Goal: Task Accomplishment & Management: Manage account settings

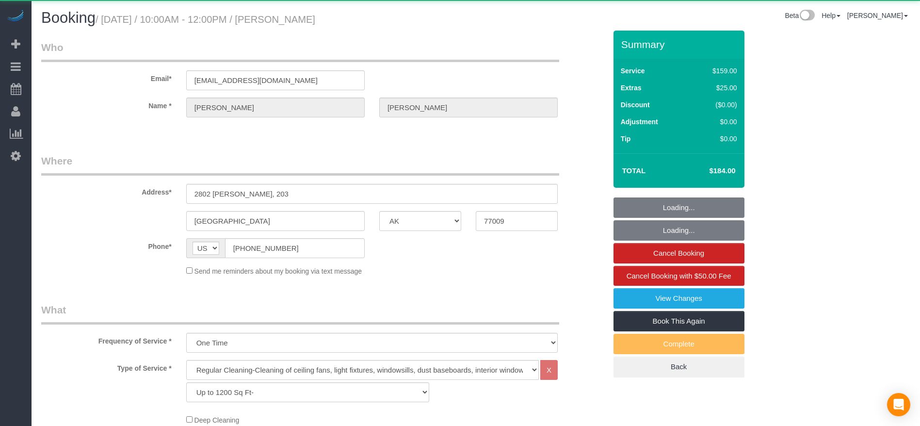
select select "[GEOGRAPHIC_DATA]"
select select "3"
select select "string:fspay-f6982c60-f3f1-48a7-a5b8-7cb16436e71d"
select select "spot1"
select select "object:1131"
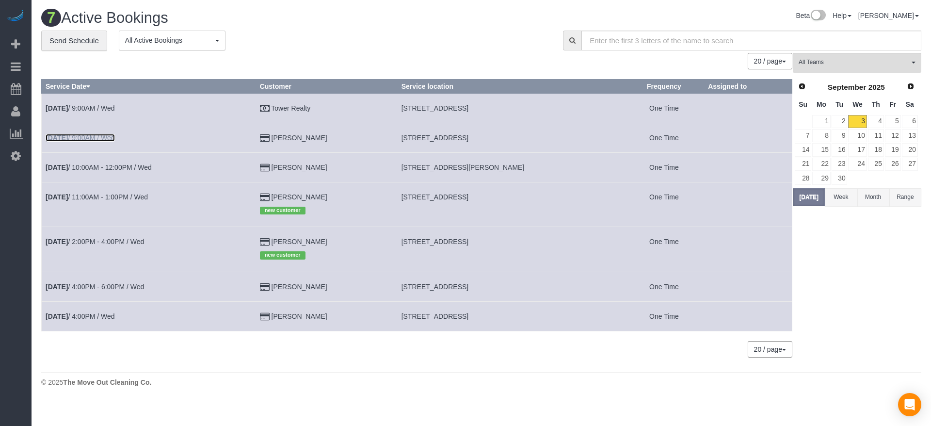
click at [108, 137] on link "[DATE] 9:00AM / Wed" at bounding box center [80, 138] width 69 height 8
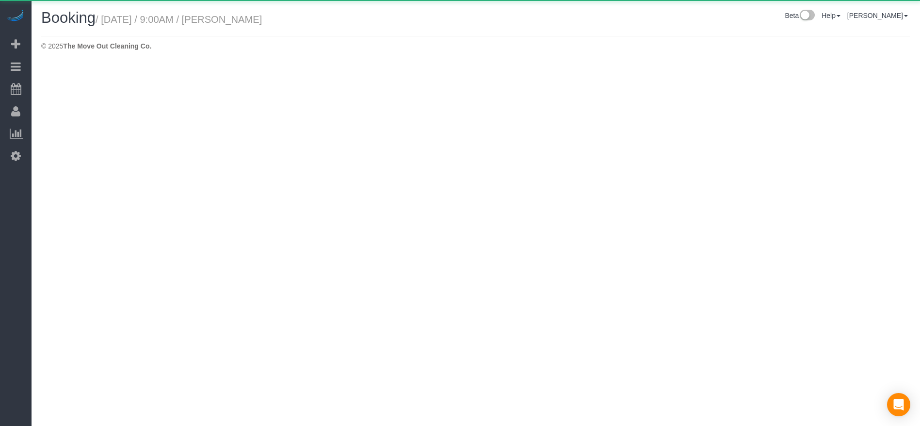
select select "[GEOGRAPHIC_DATA]"
select select "string:fspay-743b2206-3fd6-40d8-9191-6651d32f232c"
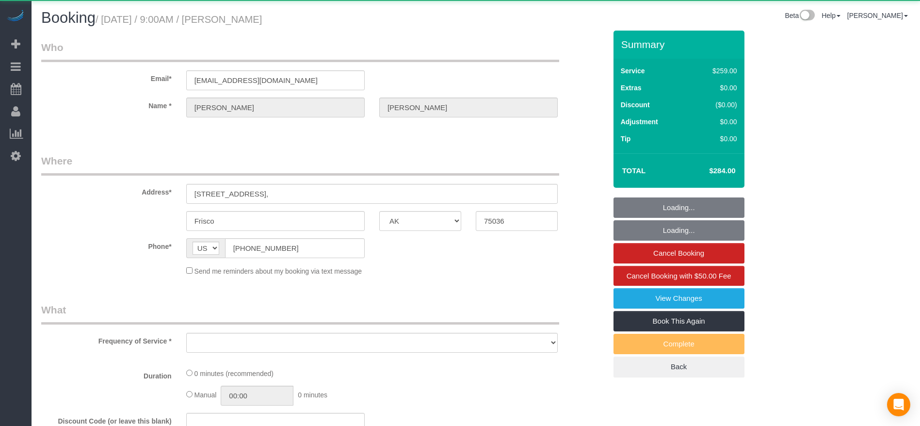
select select "object:1666"
select select "3"
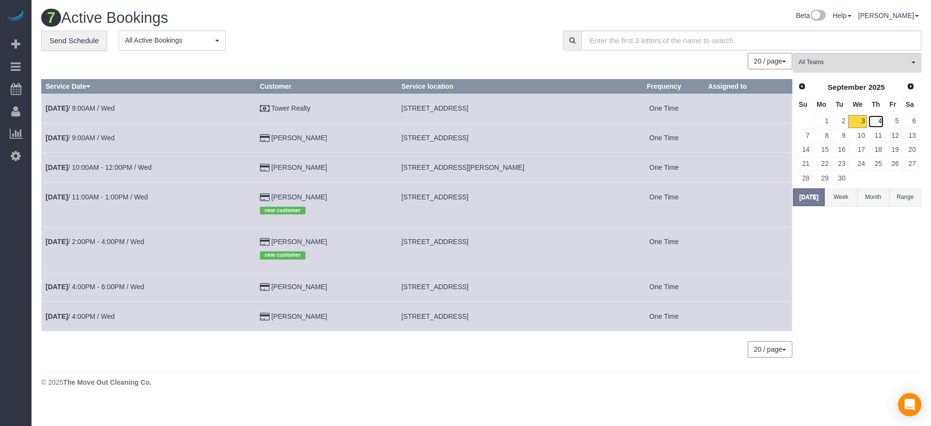
click at [882, 118] on link "4" at bounding box center [876, 121] width 16 height 13
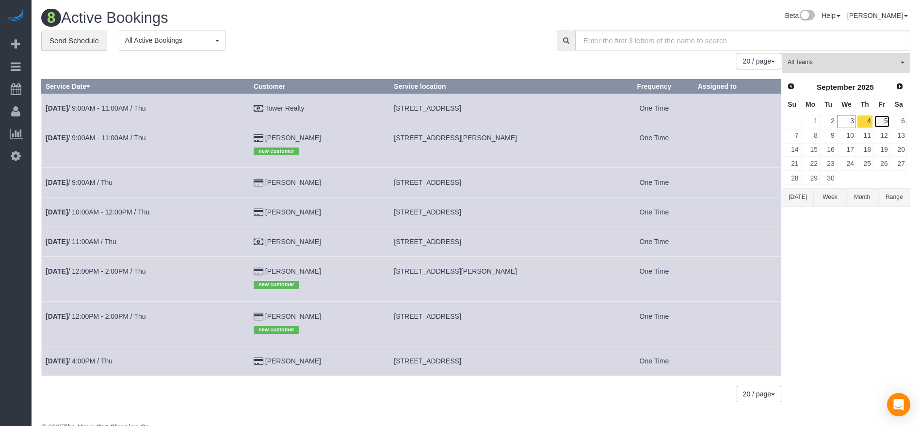
click at [883, 121] on link "5" at bounding box center [882, 121] width 16 height 13
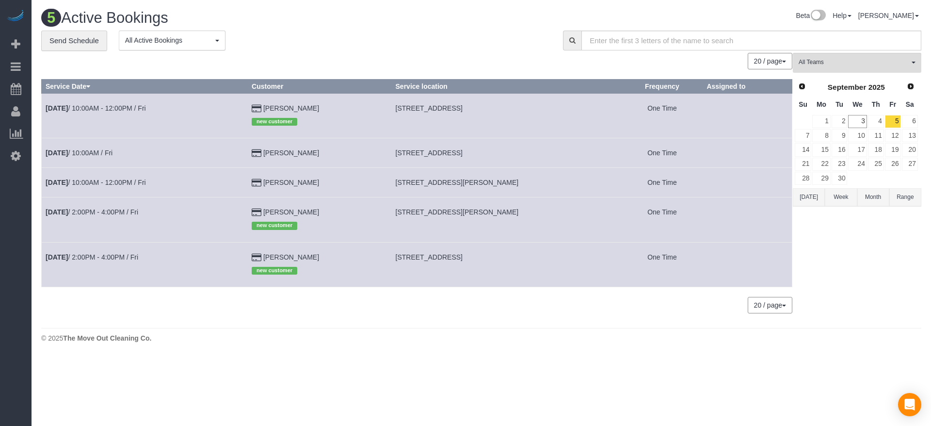
drag, startPoint x: 394, startPoint y: 110, endPoint x: 457, endPoint y: 111, distance: 63.0
click at [457, 111] on td "[STREET_ADDRESS]" at bounding box center [506, 115] width 230 height 45
click at [876, 118] on link "4" at bounding box center [876, 121] width 16 height 13
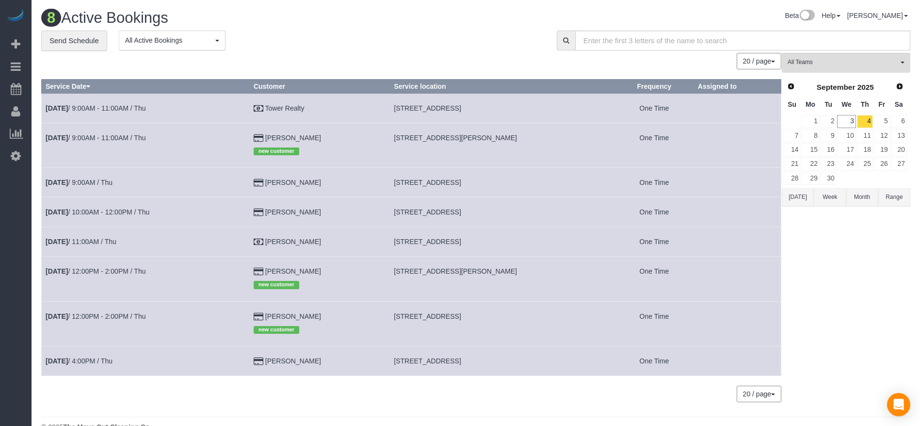
drag, startPoint x: 388, startPoint y: 107, endPoint x: 480, endPoint y: 110, distance: 91.7
click at [461, 110] on span "[STREET_ADDRESS]" at bounding box center [427, 108] width 67 height 8
copy span "2320 Gracy Farms Ln Apt 918,"
drag, startPoint x: 389, startPoint y: 180, endPoint x: 452, endPoint y: 185, distance: 63.7
click at [452, 185] on span "[STREET_ADDRESS]" at bounding box center [427, 182] width 67 height 8
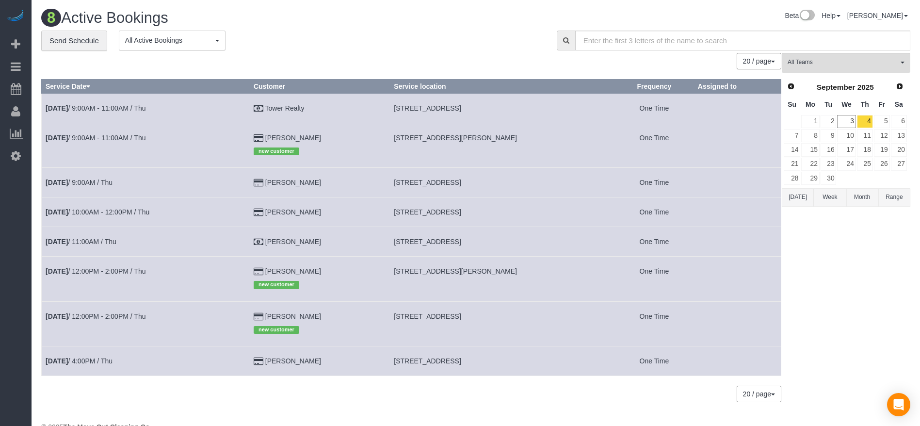
copy span "[STREET_ADDRESS]"
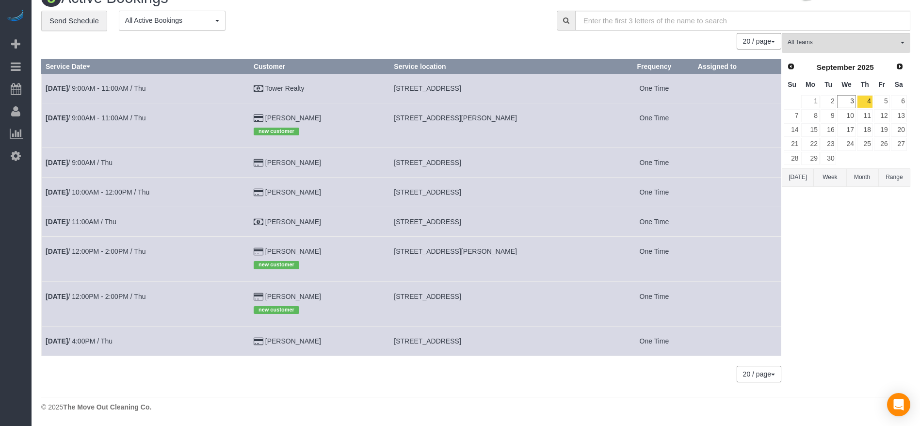
drag, startPoint x: 389, startPoint y: 190, endPoint x: 481, endPoint y: 200, distance: 92.2
click at [461, 195] on span "[STREET_ADDRESS]" at bounding box center [427, 192] width 67 height 8
click at [405, 204] on td "[STREET_ADDRESS]" at bounding box center [502, 192] width 225 height 30
drag, startPoint x: 387, startPoint y: 191, endPoint x: 500, endPoint y: 192, distance: 113.0
click at [500, 192] on td "[STREET_ADDRESS]" at bounding box center [502, 192] width 225 height 30
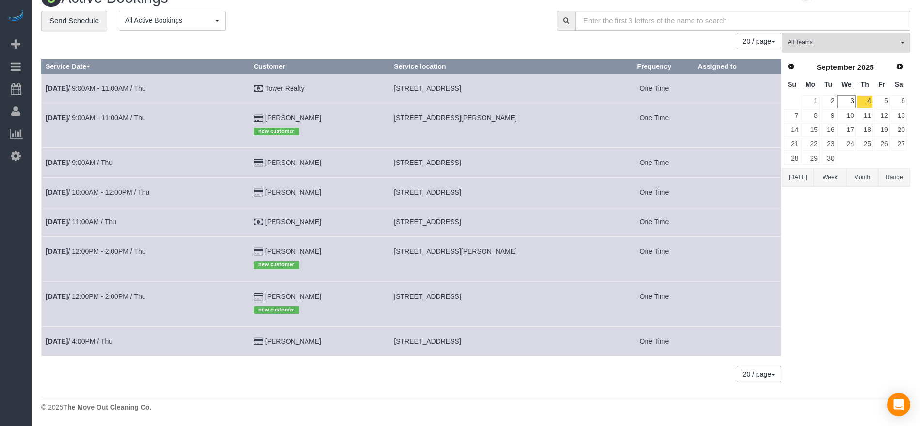
click at [449, 201] on td "[STREET_ADDRESS]" at bounding box center [502, 192] width 225 height 30
drag, startPoint x: 386, startPoint y: 193, endPoint x: 495, endPoint y: 192, distance: 108.6
click at [495, 192] on td "[STREET_ADDRESS]" at bounding box center [502, 192] width 225 height 30
copy span "[STREET_ADDRESS]"
drag, startPoint x: 387, startPoint y: 221, endPoint x: 442, endPoint y: 222, distance: 54.3
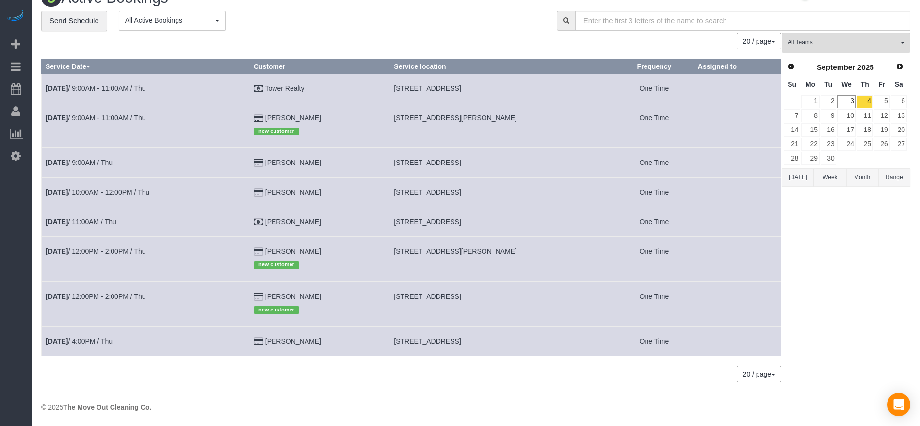
click at [442, 222] on td "[STREET_ADDRESS]" at bounding box center [502, 222] width 225 height 30
copy span "[STREET_ADDRESS]"
drag, startPoint x: 387, startPoint y: 249, endPoint x: 445, endPoint y: 252, distance: 57.8
click at [445, 252] on td "[STREET_ADDRESS][PERSON_NAME]" at bounding box center [502, 259] width 225 height 45
copy span "[STREET_ADDRESS][PERSON_NAME]"
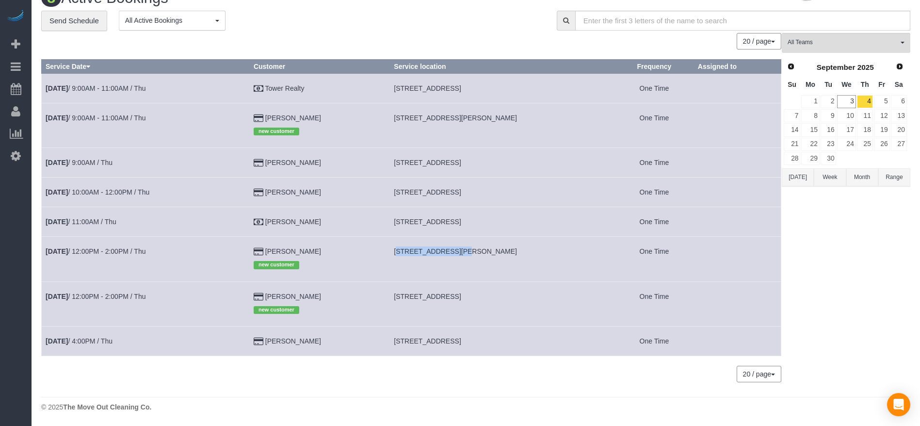
drag, startPoint x: 389, startPoint y: 298, endPoint x: 456, endPoint y: 300, distance: 67.4
click at [456, 300] on td "[STREET_ADDRESS]" at bounding box center [502, 303] width 225 height 45
copy span "[GEOGRAPHIC_DATA]"
drag, startPoint x: 389, startPoint y: 342, endPoint x: 449, endPoint y: 343, distance: 59.2
click at [449, 343] on span "[STREET_ADDRESS]" at bounding box center [427, 341] width 67 height 8
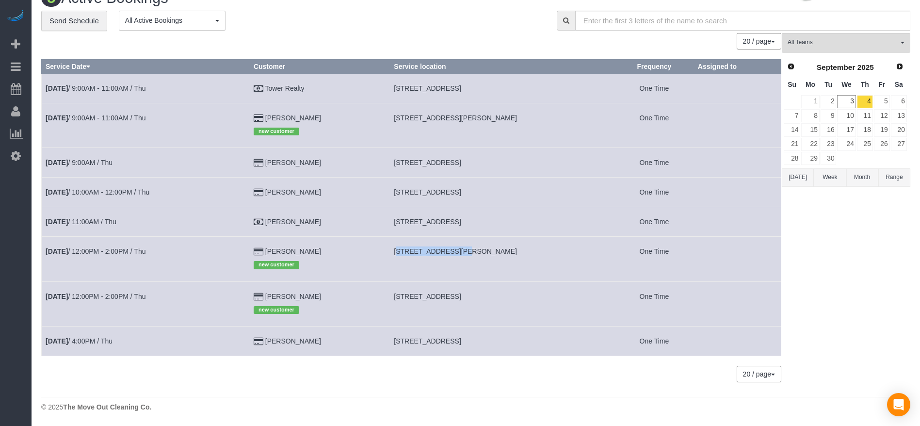
copy span "[STREET_ADDRESS]"
click at [879, 103] on link "5" at bounding box center [882, 101] width 16 height 13
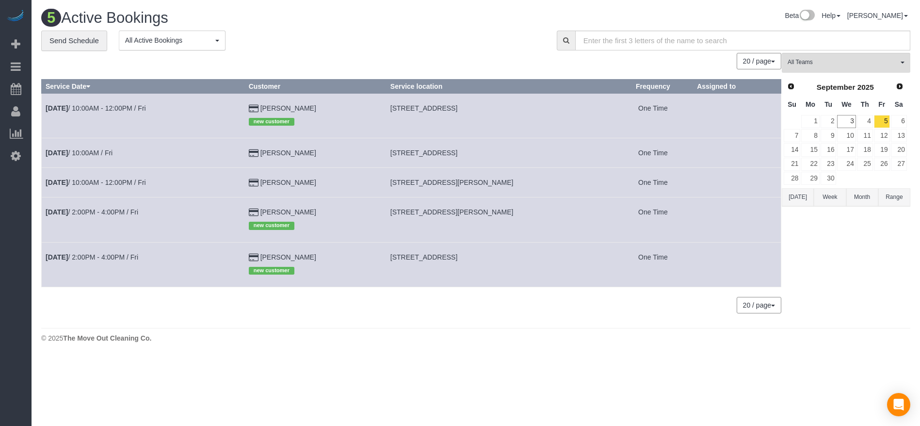
scroll to position [0, 0]
click at [882, 122] on link "4" at bounding box center [876, 121] width 16 height 13
